Goal: Task Accomplishment & Management: Manage account settings

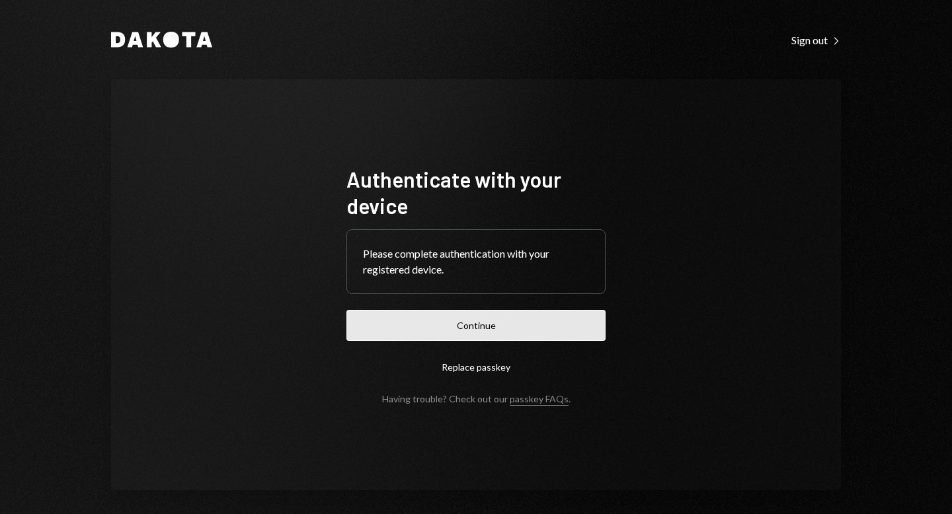
click at [469, 330] on button "Continue" at bounding box center [475, 325] width 259 height 31
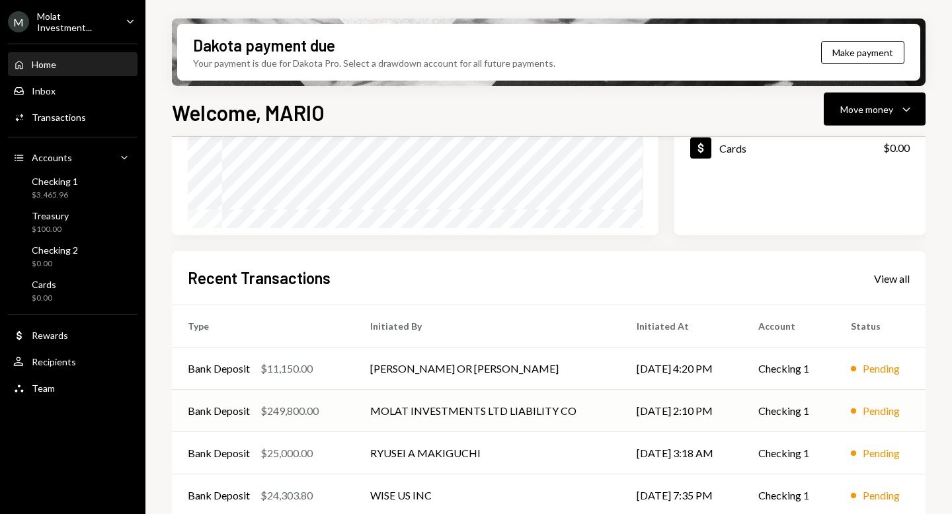
scroll to position [282, 0]
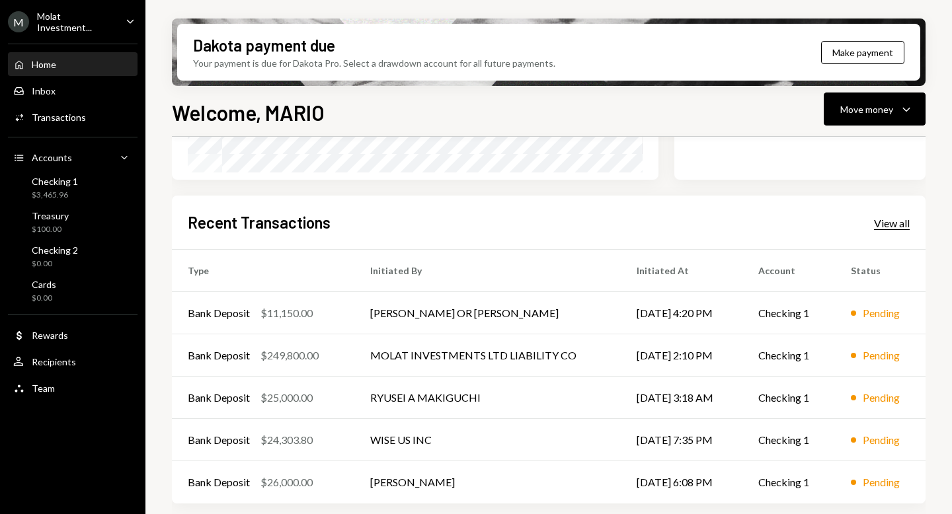
click at [880, 221] on div "View all" at bounding box center [892, 223] width 36 height 13
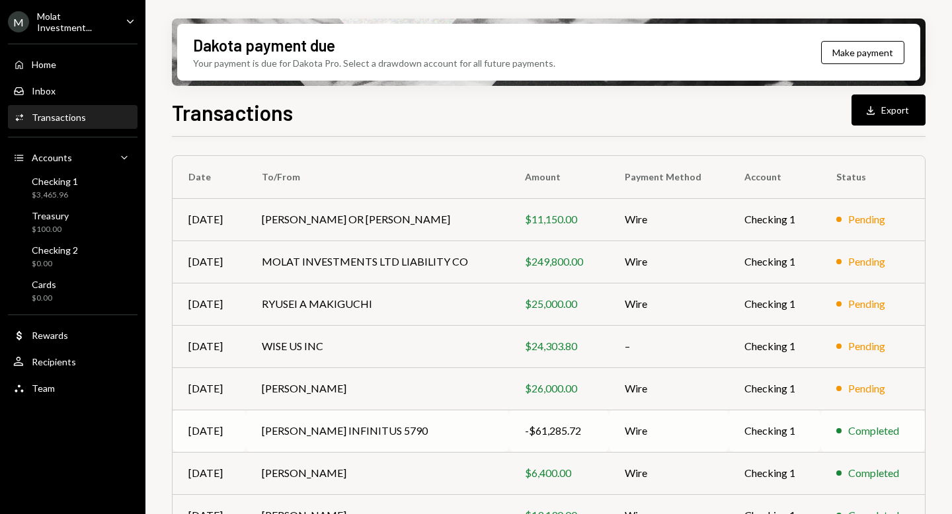
scroll to position [69, 0]
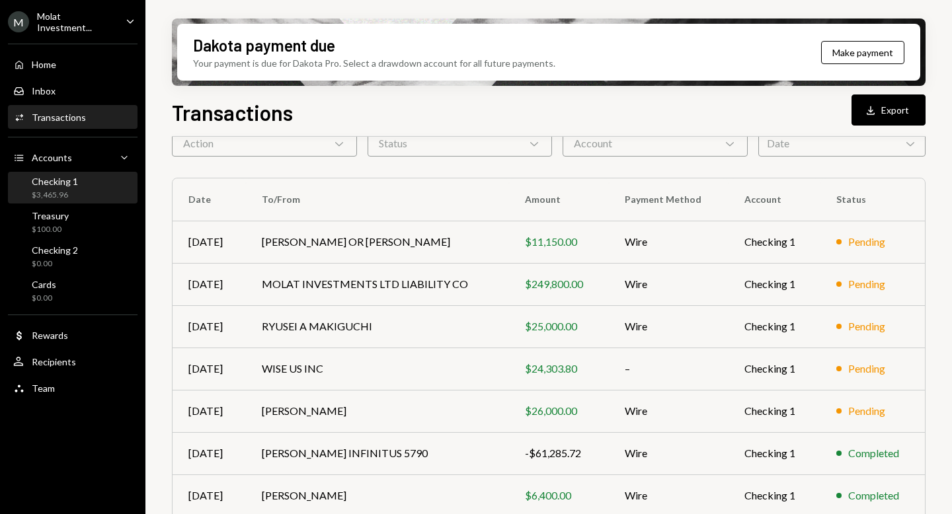
click at [69, 186] on div "Checking 1 $3,465.96" at bounding box center [55, 188] width 46 height 25
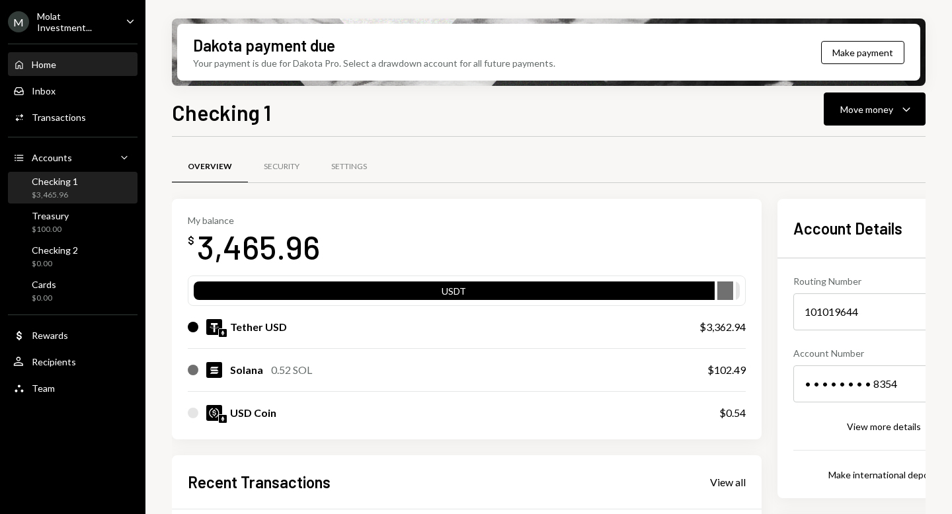
click at [65, 71] on div "Home Home" at bounding box center [72, 65] width 119 height 22
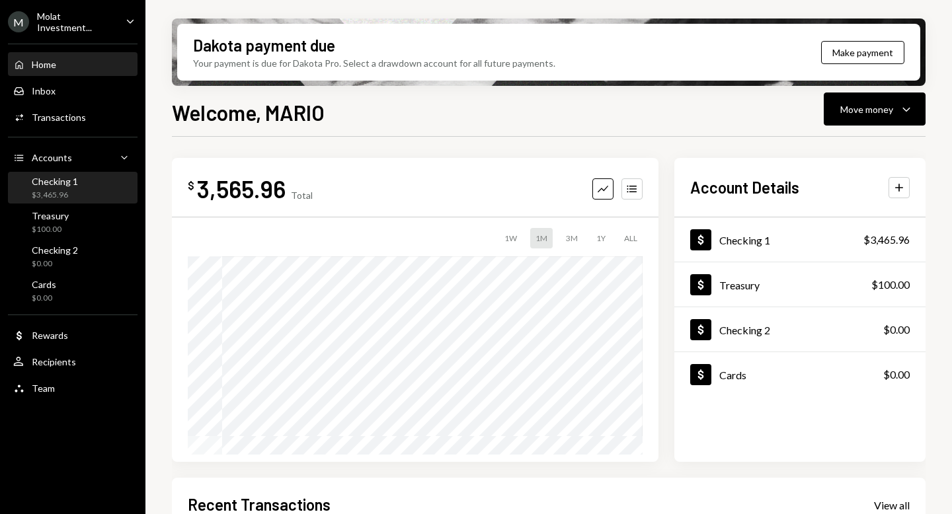
click at [37, 194] on div "$3,465.96" at bounding box center [55, 195] width 46 height 11
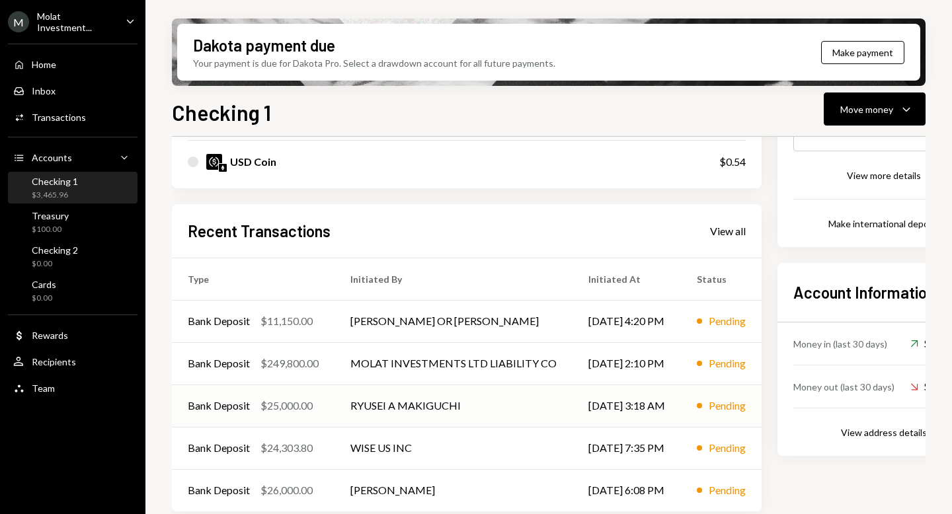
scroll to position [260, 0]
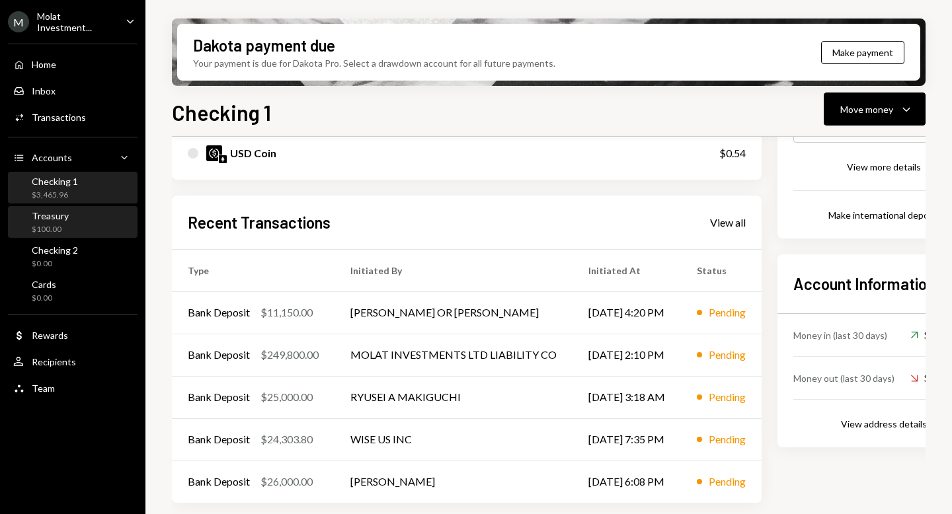
click at [61, 210] on div "Treasury" at bounding box center [50, 215] width 37 height 11
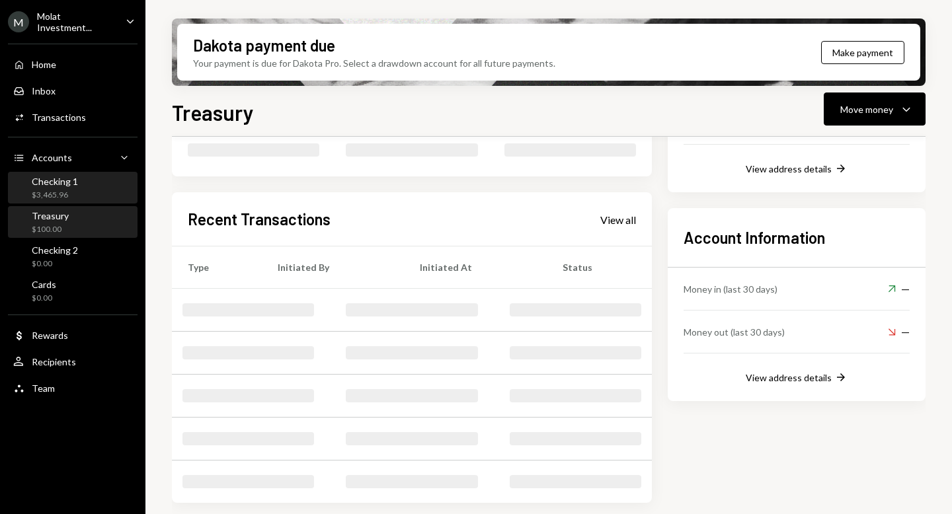
click at [55, 181] on div "Checking 1" at bounding box center [55, 181] width 46 height 11
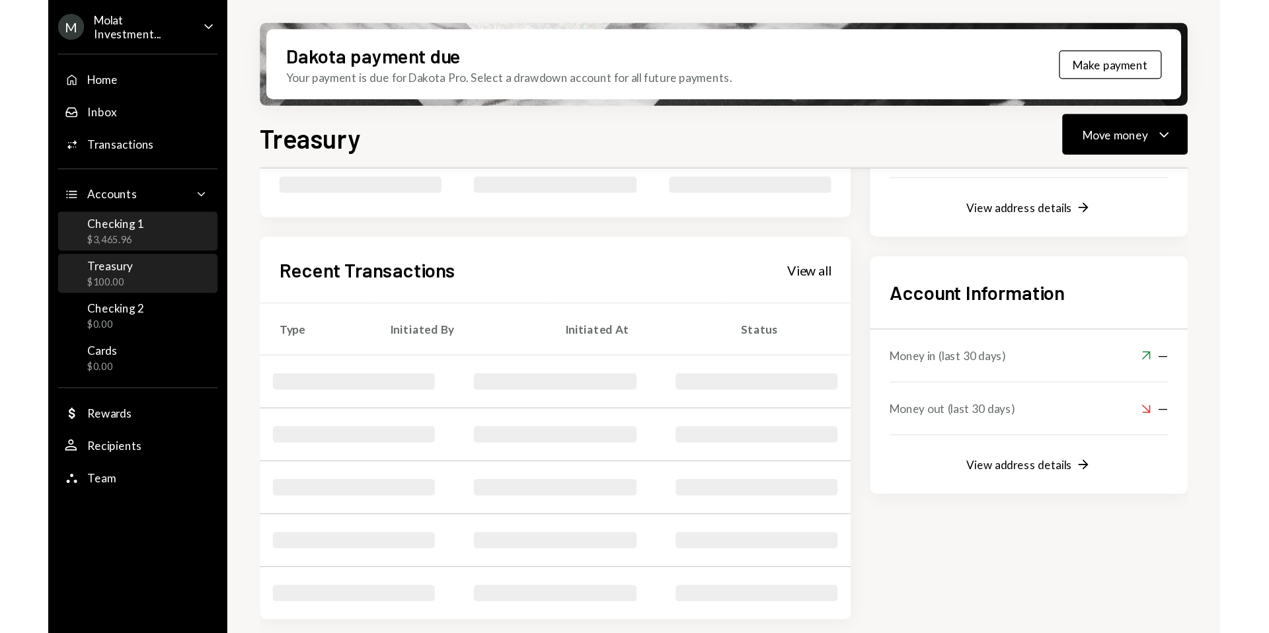
scroll to position [260, 0]
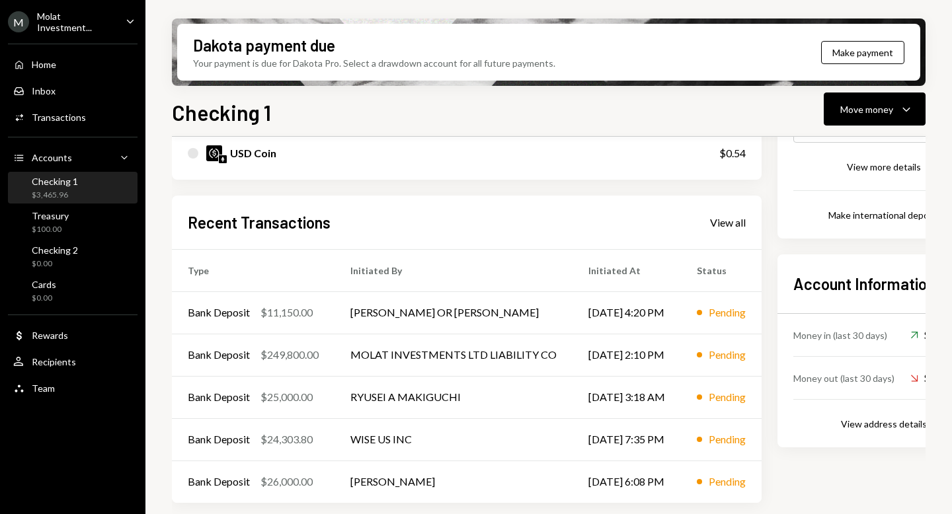
click at [85, 15] on div "Molat Investment..." at bounding box center [76, 22] width 78 height 22
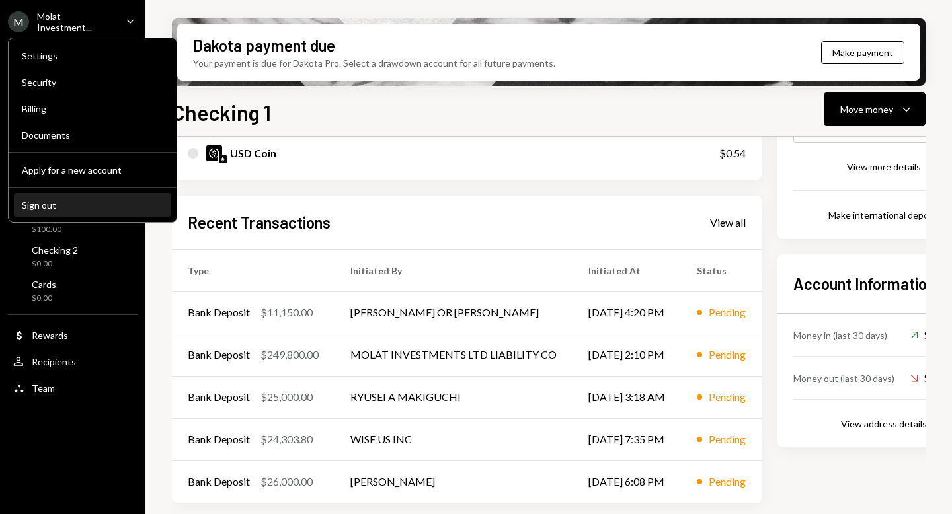
click at [66, 208] on div "Sign out" at bounding box center [92, 205] width 141 height 11
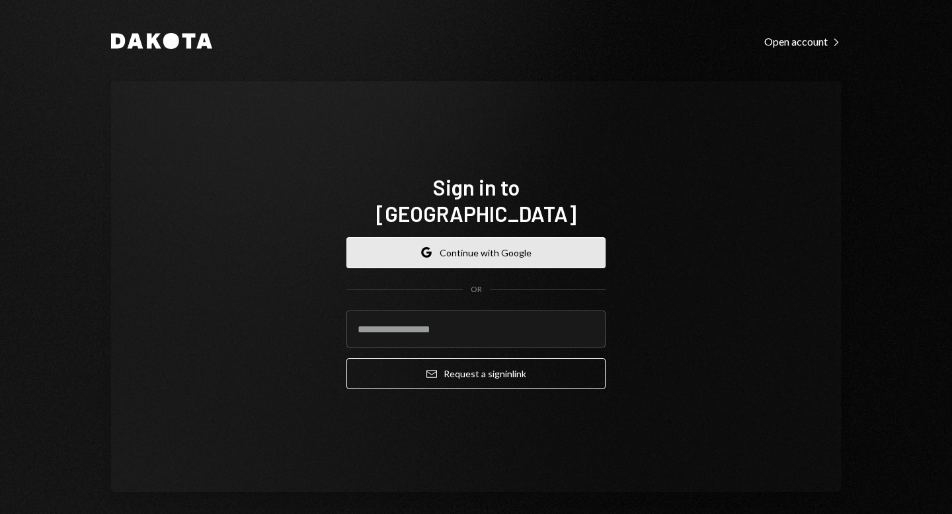
click at [445, 239] on button "Google Continue with Google" at bounding box center [475, 252] width 259 height 31
